Goal: Find contact information: Find contact information

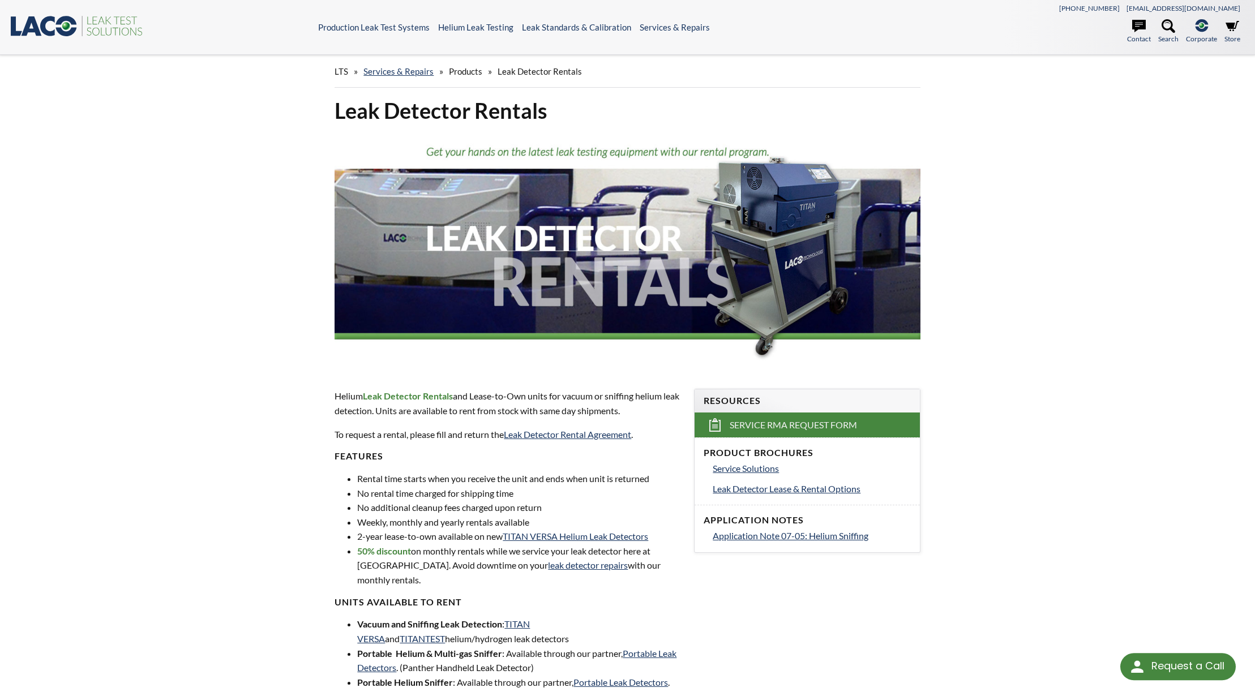
select select "Language Translate Widget"
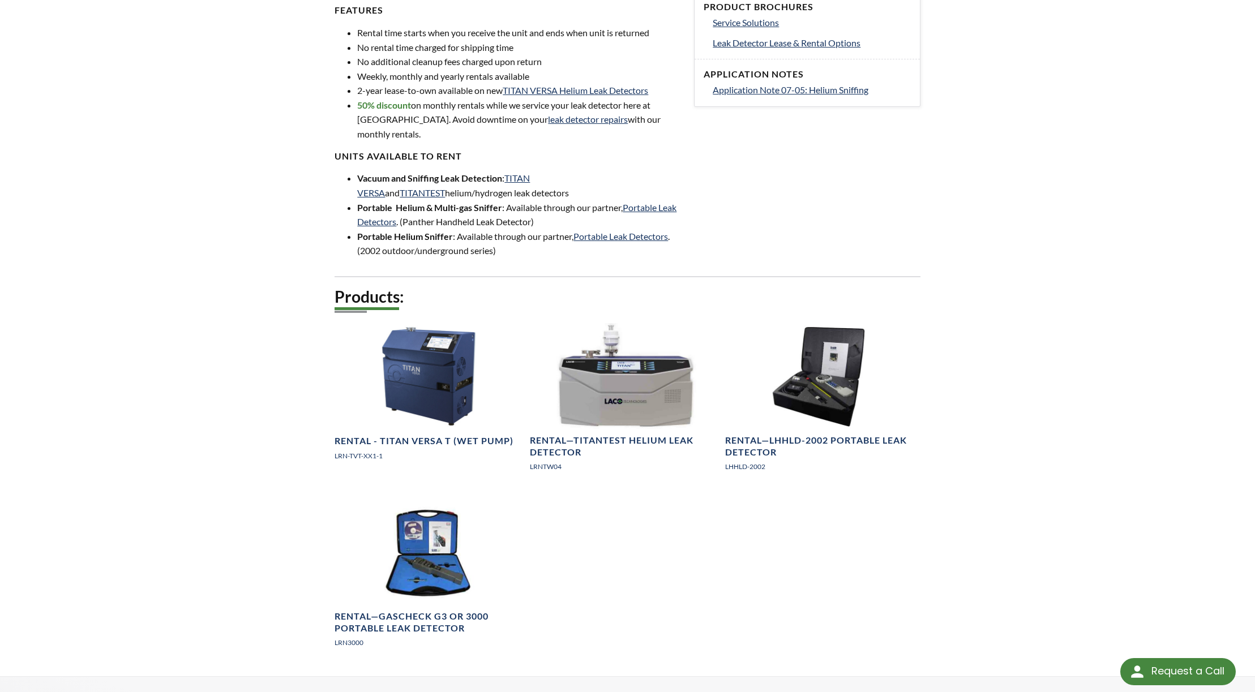
scroll to position [678, 0]
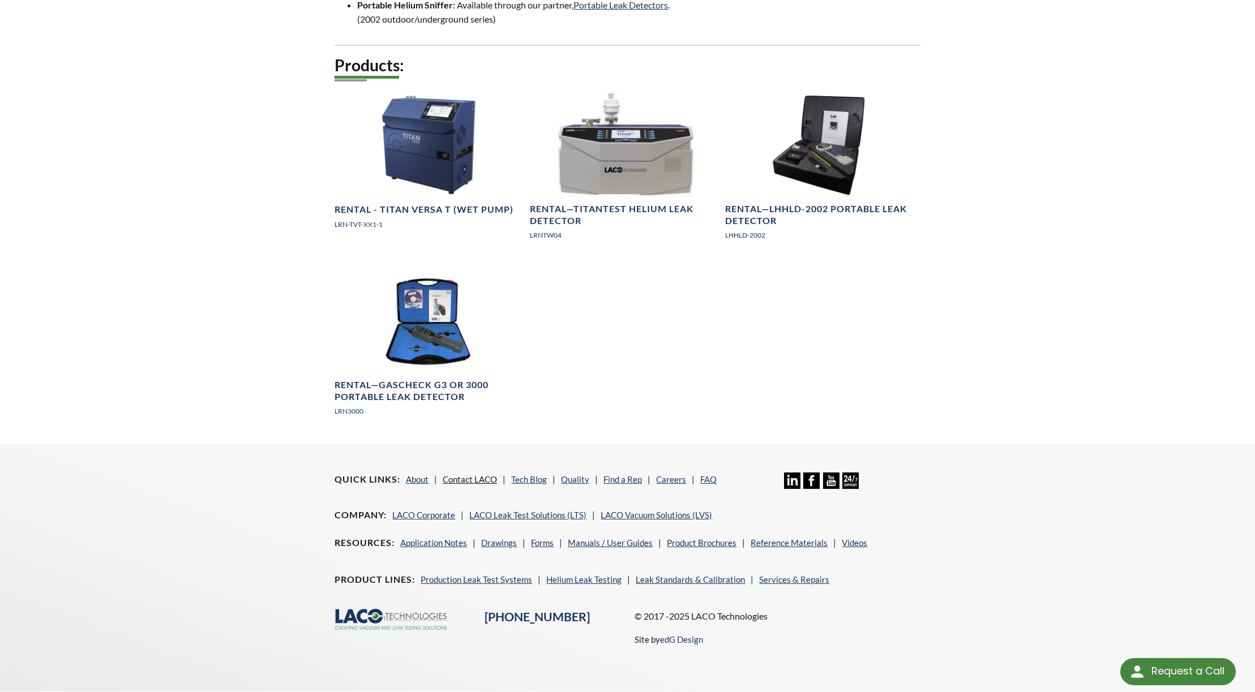
click at [469, 474] on link "Contact LACO" at bounding box center [470, 479] width 54 height 10
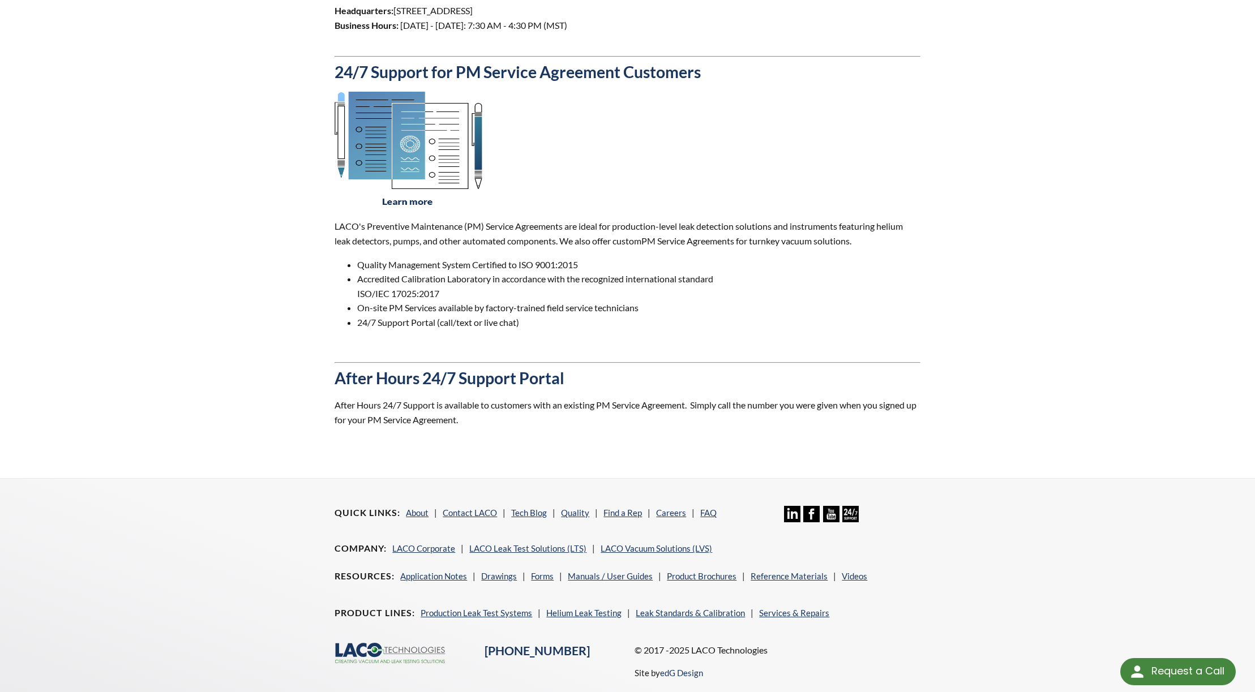
scroll to position [845, 0]
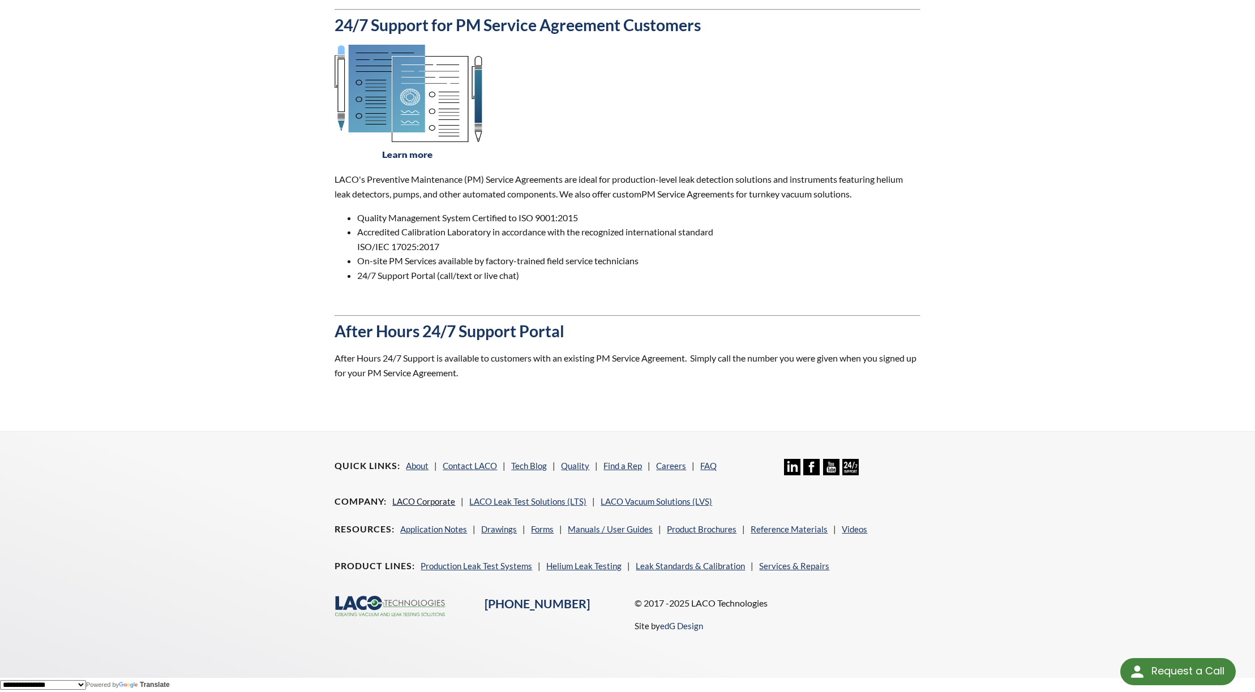
click at [439, 499] on link "LACO Corporate" at bounding box center [423, 502] width 63 height 10
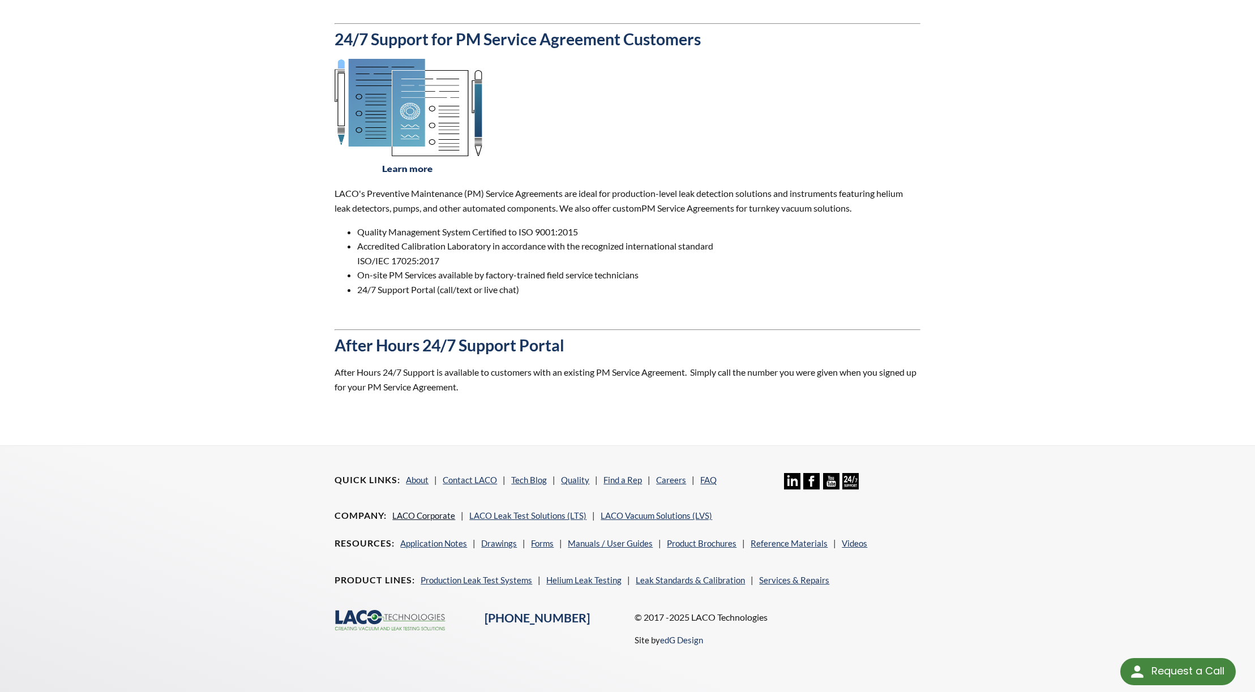
scroll to position [829, 0]
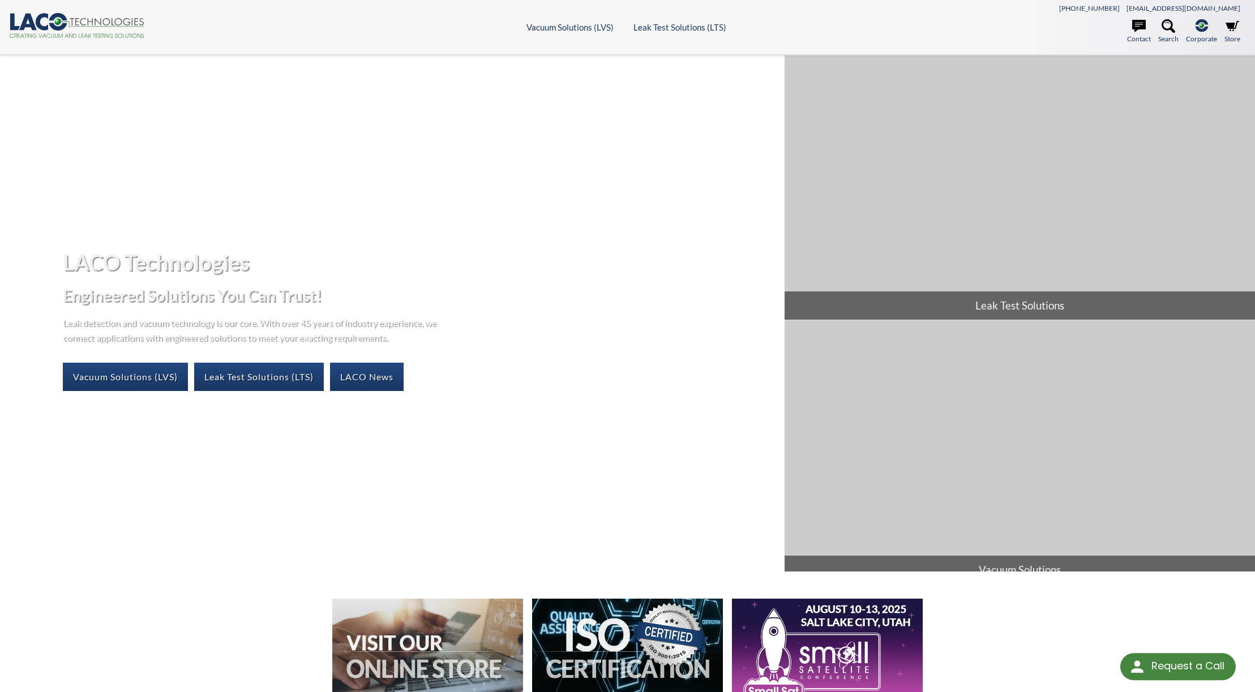
select select "Language Translate Widget"
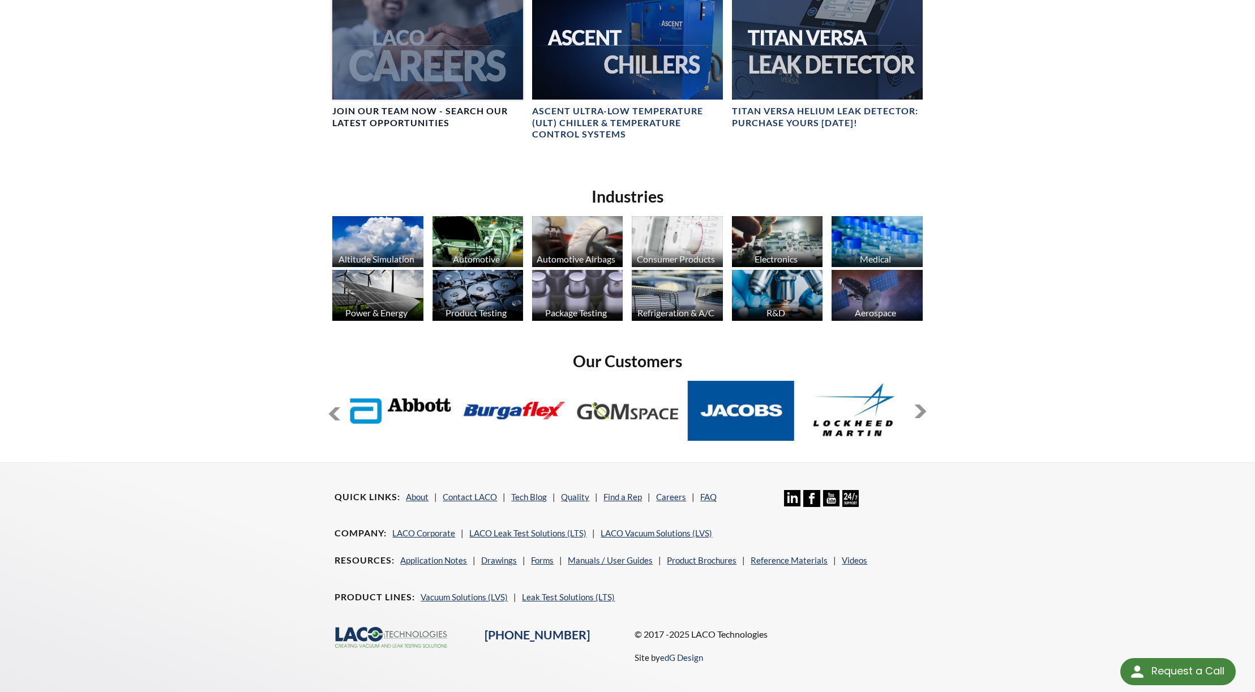
scroll to position [806, 0]
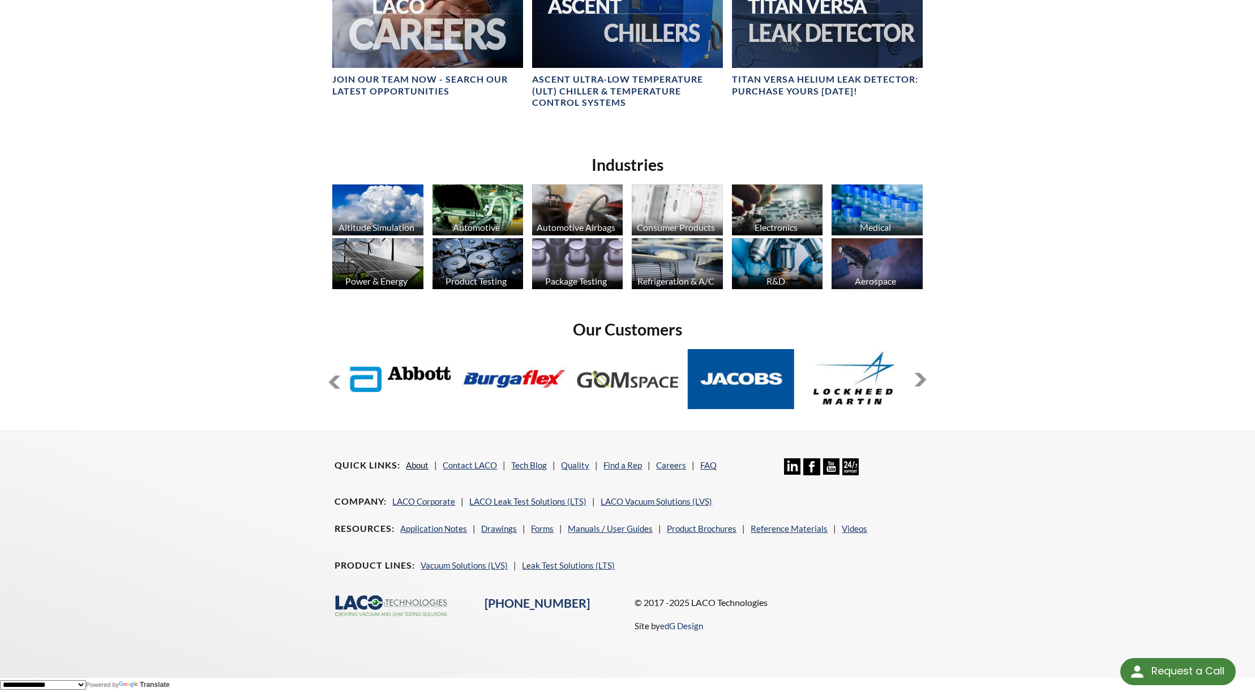
click at [408, 461] on link "About" at bounding box center [417, 465] width 23 height 10
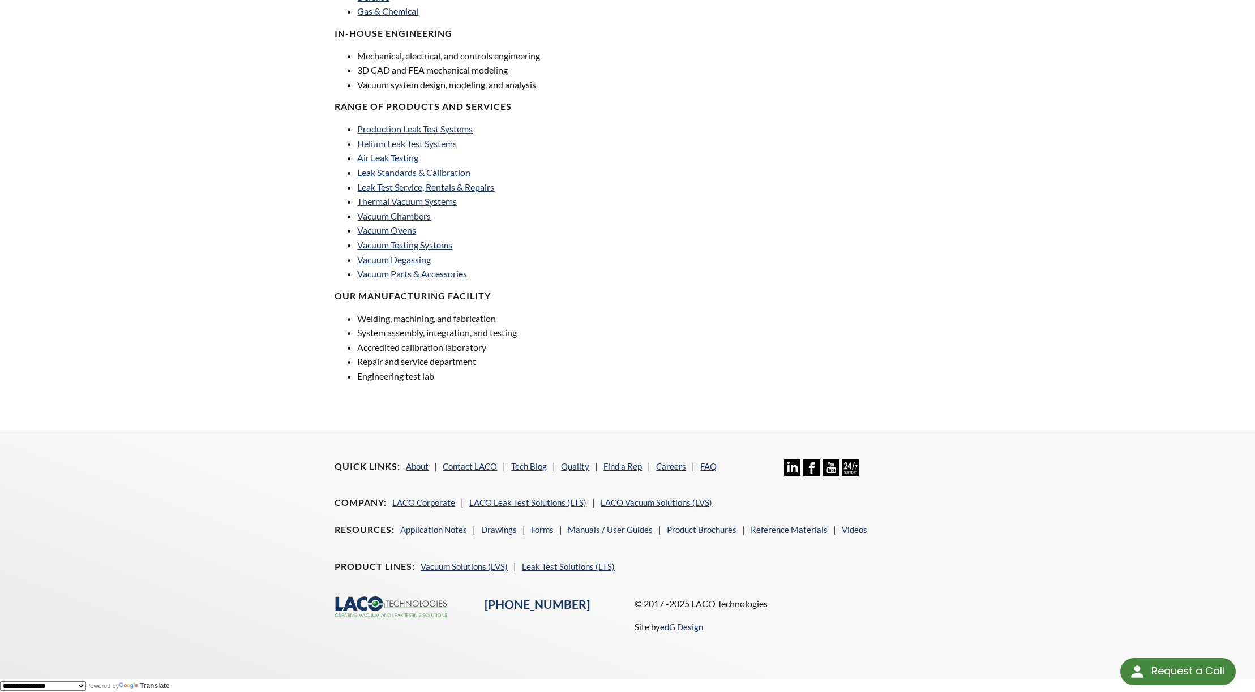
scroll to position [621, 0]
click at [461, 464] on link "Contact LACO" at bounding box center [470, 465] width 54 height 10
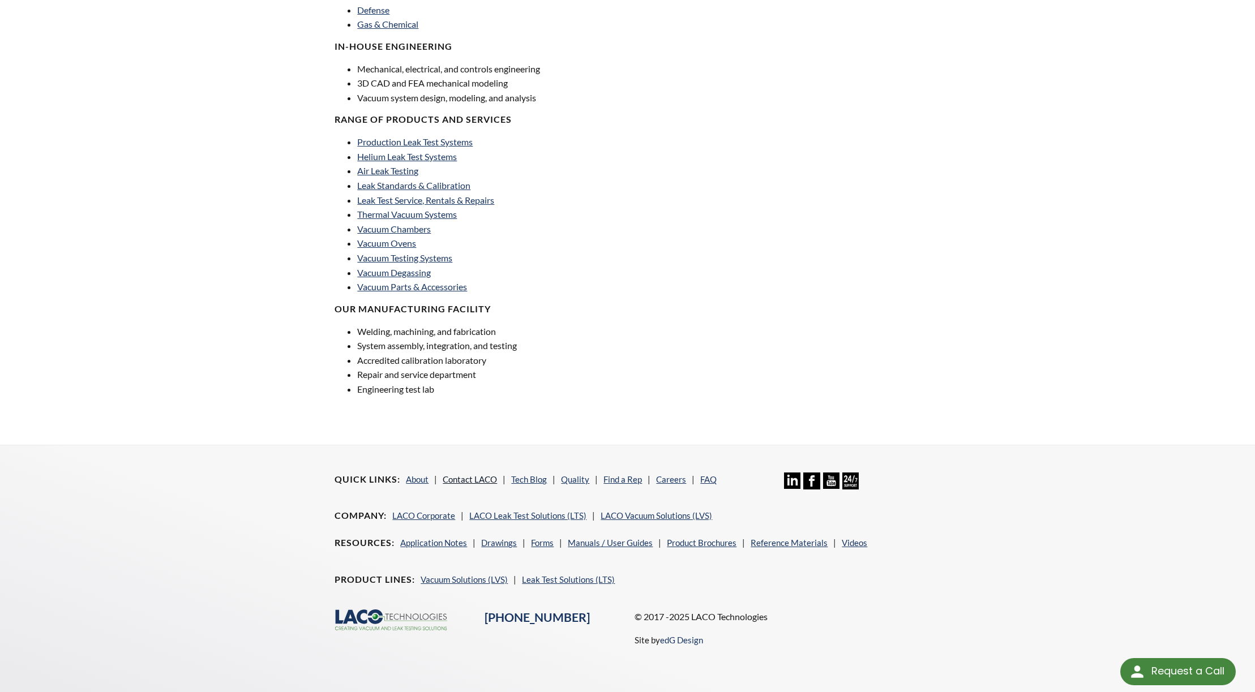
scroll to position [606, 0]
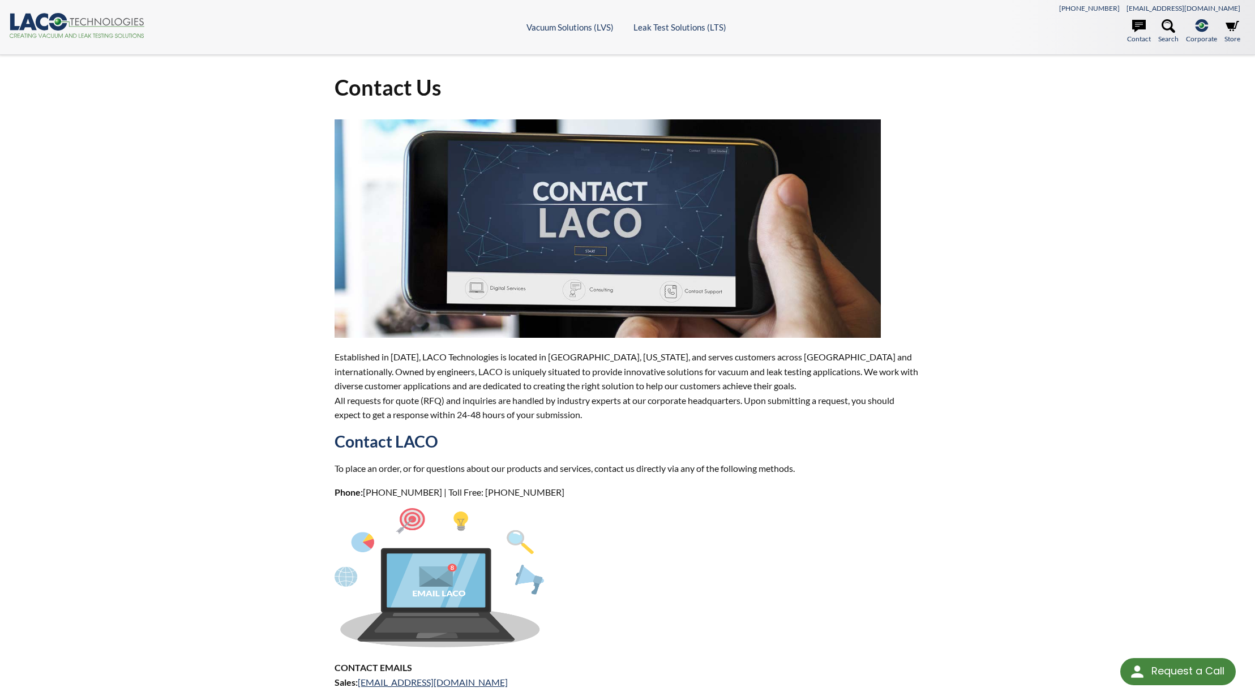
select select "Language Translate Widget"
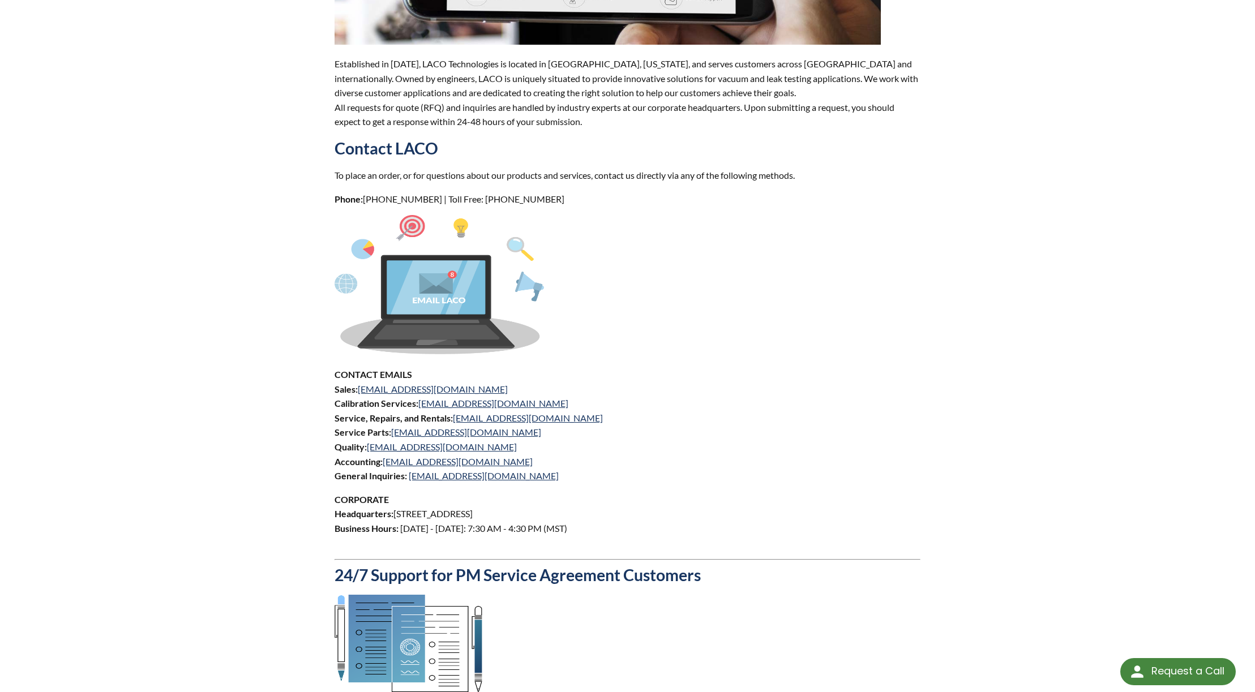
scroll to position [294, 0]
